Goal: Find specific page/section: Find specific page/section

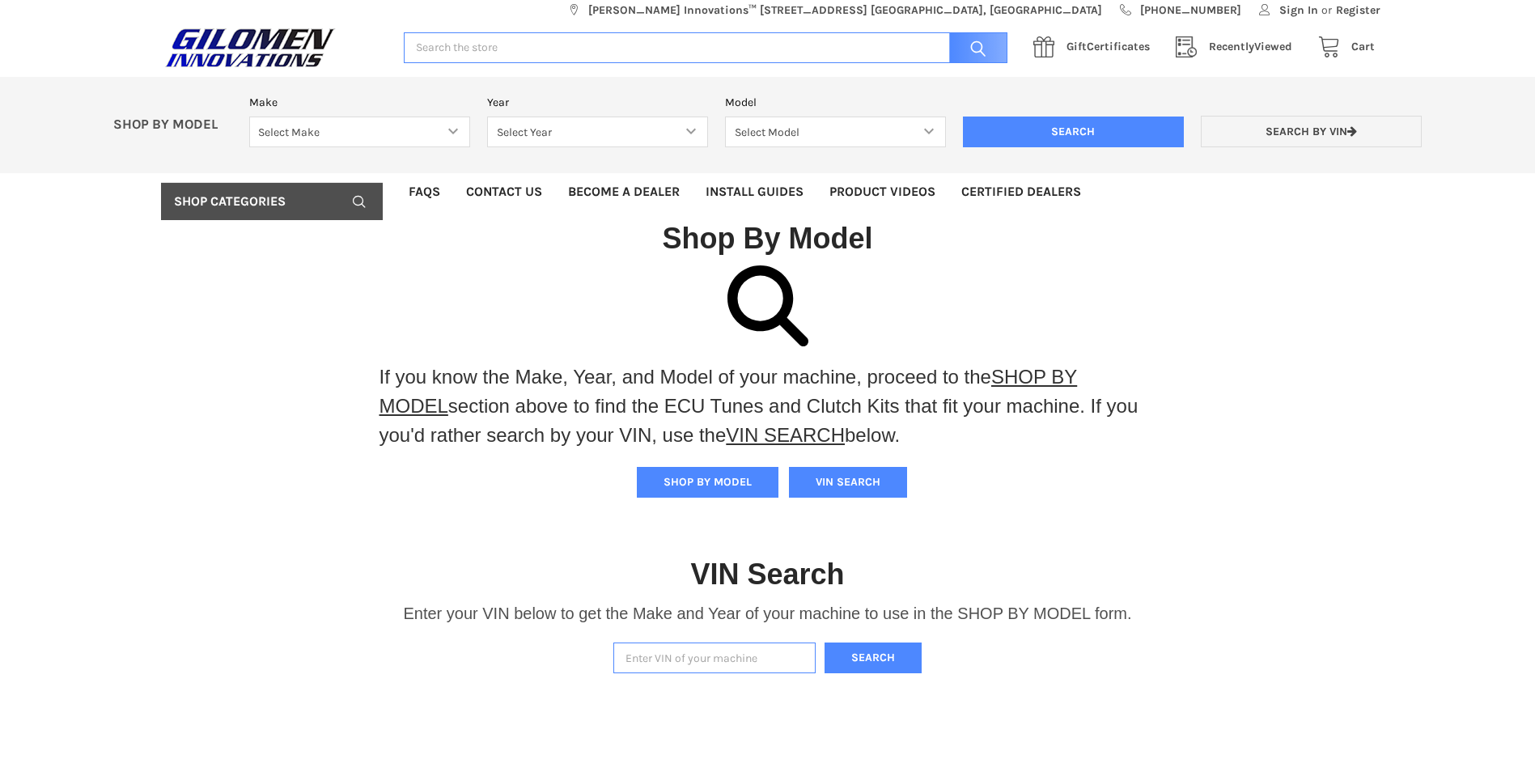
scroll to position [10, 0]
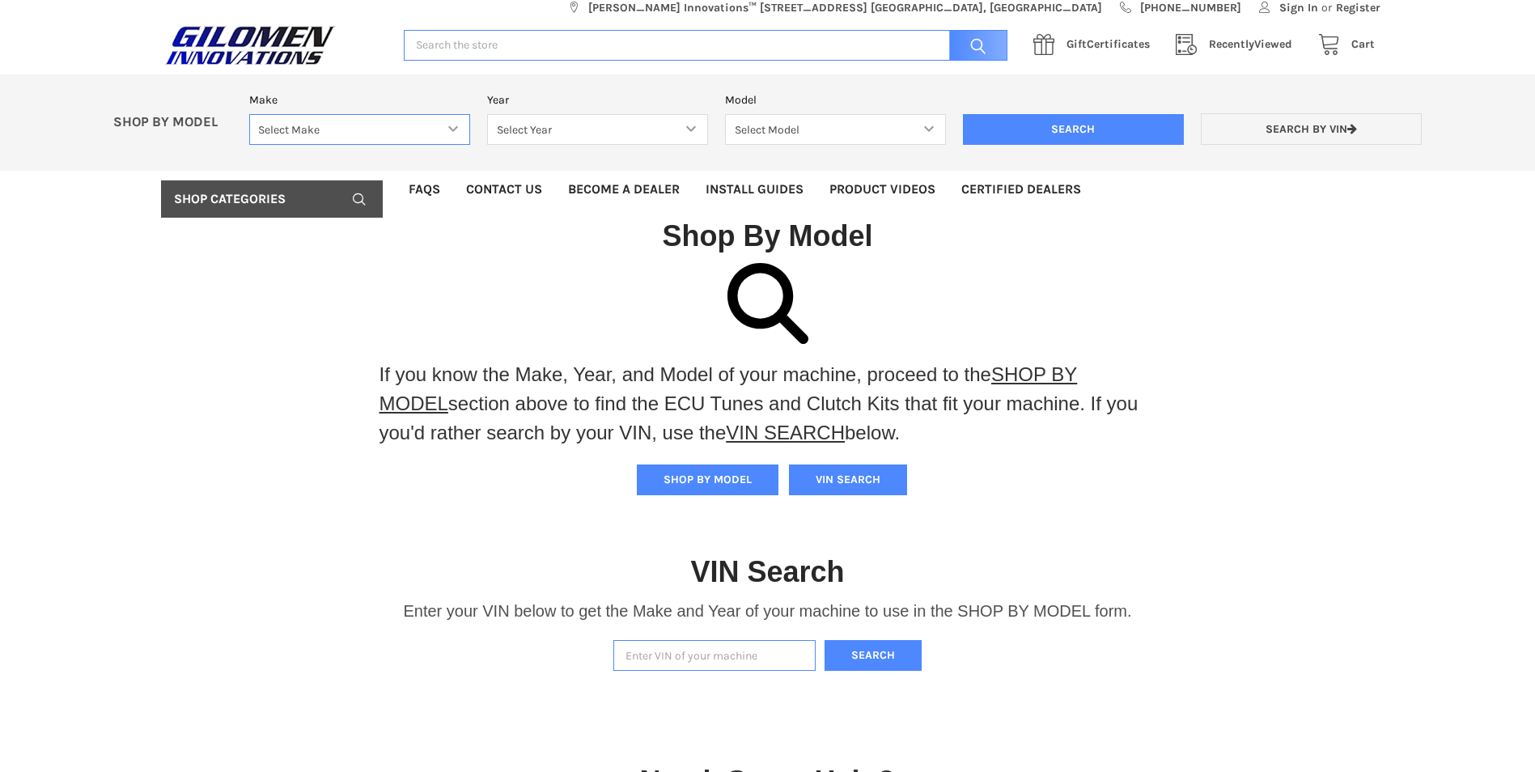
click at [298, 126] on select "Select Make Bobcat UTV Gravely UTV ACE 900 RANGER 570 Ranger 700 / 800 RANGER 9…" at bounding box center [359, 130] width 221 height 32
select select "353"
click at [249, 114] on select "Select Make Bobcat UTV Gravely UTV ACE 900 RANGER 570 Ranger 700 / 800 RANGER 9…" at bounding box center [359, 130] width 221 height 32
click at [552, 134] on select "Select Year [DATE] 2017 2018 2019 2020 2021 2022 2023 2024 2025 2026" at bounding box center [597, 130] width 221 height 32
select select "678"
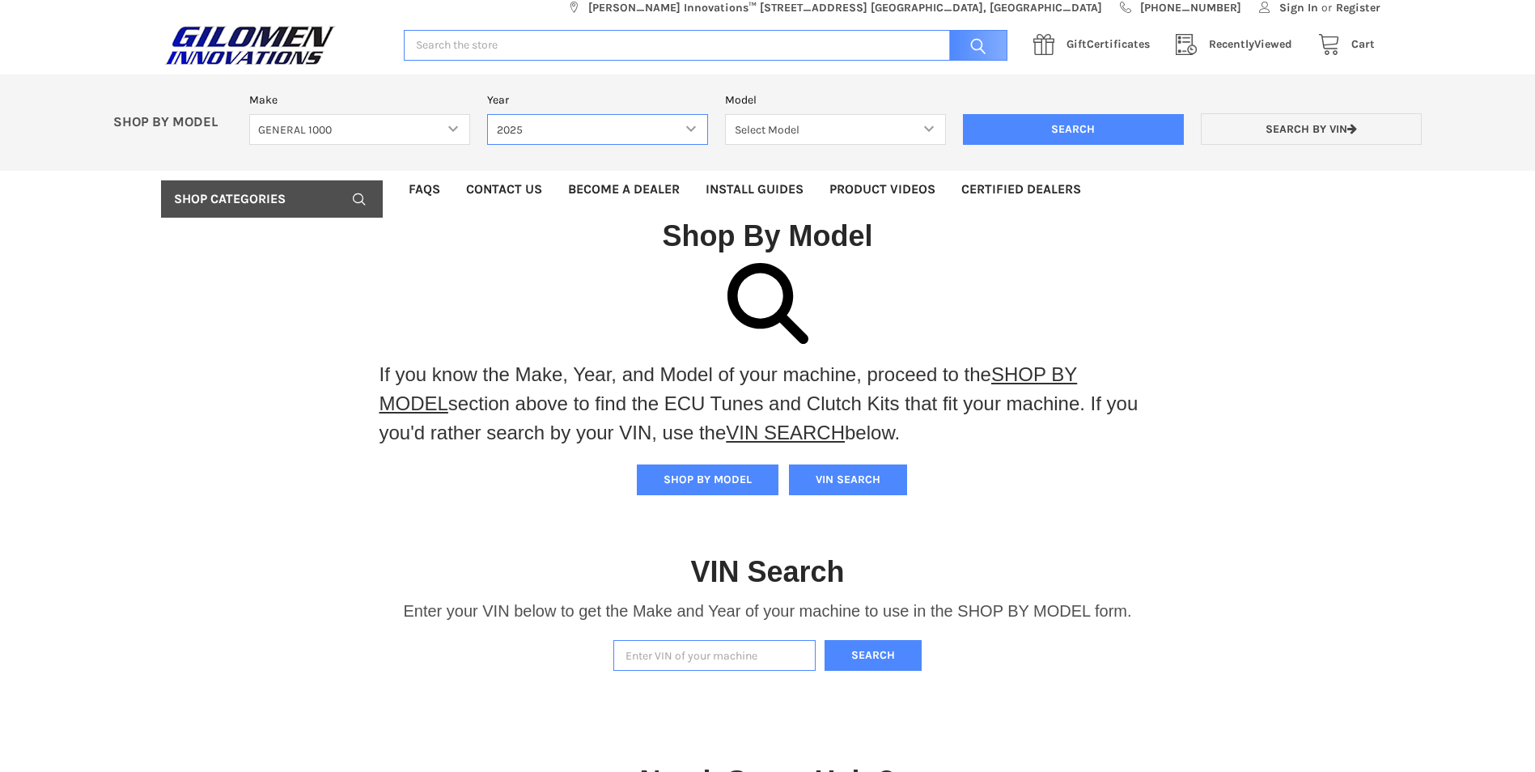
click at [487, 114] on select "Select Year [DATE] 2017 2018 2019 2020 2021 2022 2023 2024 2025 2026" at bounding box center [597, 130] width 221 height 32
click at [759, 125] on select "Select Model GENERAL 1000 GENERAL 1000 4 GENERAL 1000 XP GENERAL 1000 XP 4" at bounding box center [835, 130] width 221 height 32
select select "680"
click at [725, 114] on select "Select Model GENERAL 1000 GENERAL 1000 4 GENERAL 1000 XP GENERAL 1000 XP 4" at bounding box center [835, 130] width 221 height 32
click at [1076, 138] on input "Search" at bounding box center [1073, 129] width 221 height 31
